Goal: Navigation & Orientation: Find specific page/section

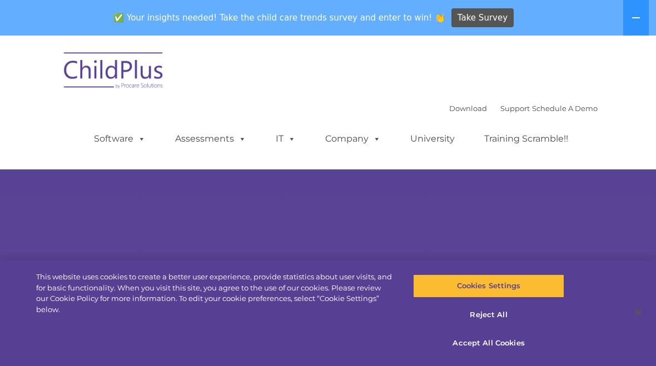
select select "MEDIUM"
click at [119, 76] on img at bounding box center [113, 72] width 111 height 56
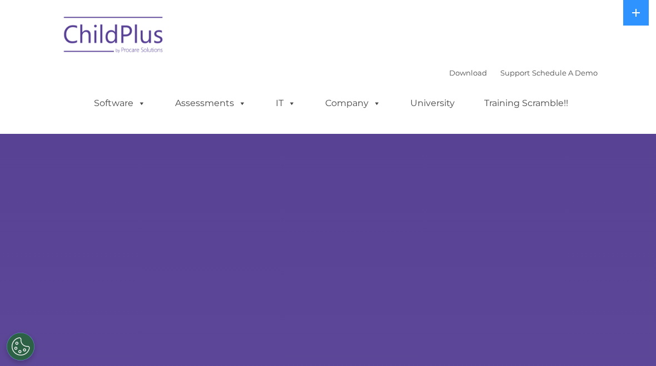
select select "MEDIUM"
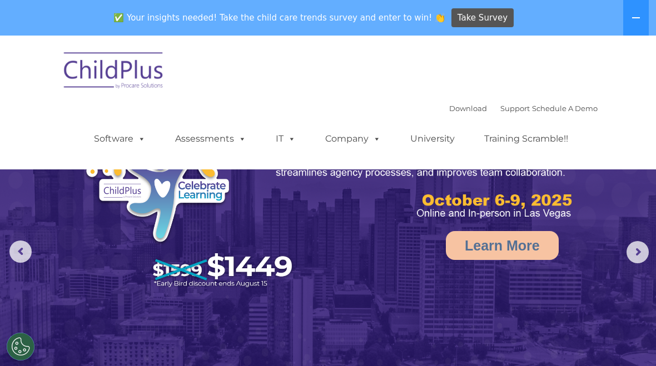
click at [238, 141] on span at bounding box center [240, 138] width 12 height 11
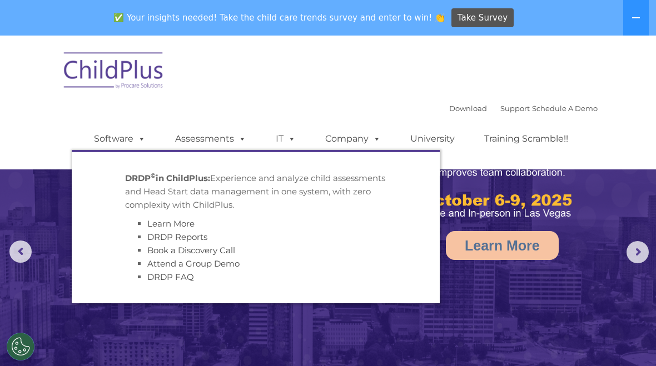
click at [640, 21] on icon at bounding box center [635, 17] width 9 height 9
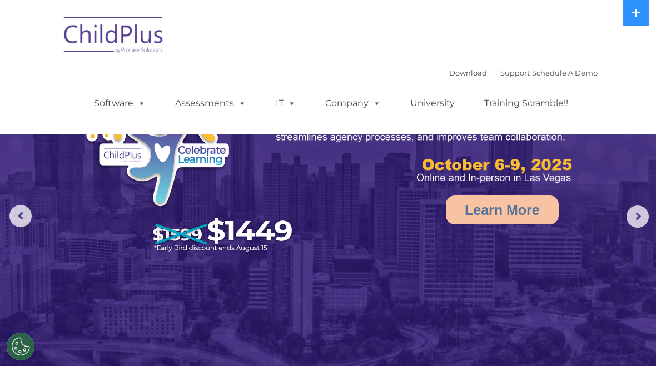
click at [643, 16] on button at bounding box center [636, 13] width 26 height 26
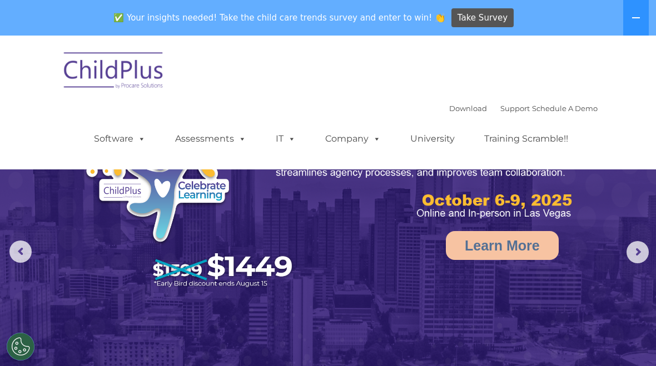
click at [106, 67] on img at bounding box center [113, 72] width 111 height 56
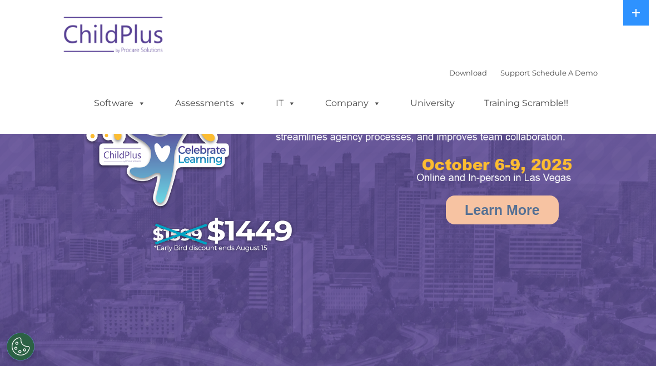
select select "MEDIUM"
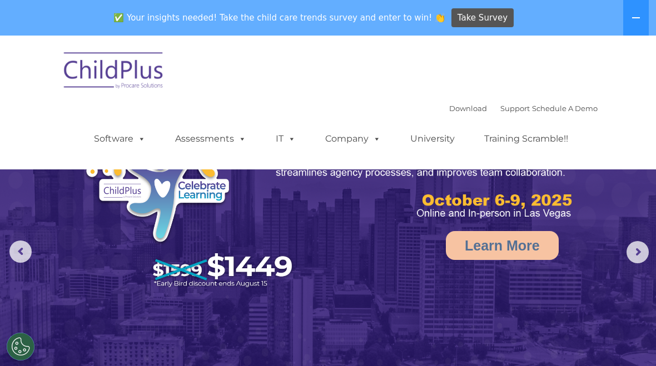
click at [449, 109] on link "Download" at bounding box center [468, 108] width 38 height 9
